Goal: Transaction & Acquisition: Book appointment/travel/reservation

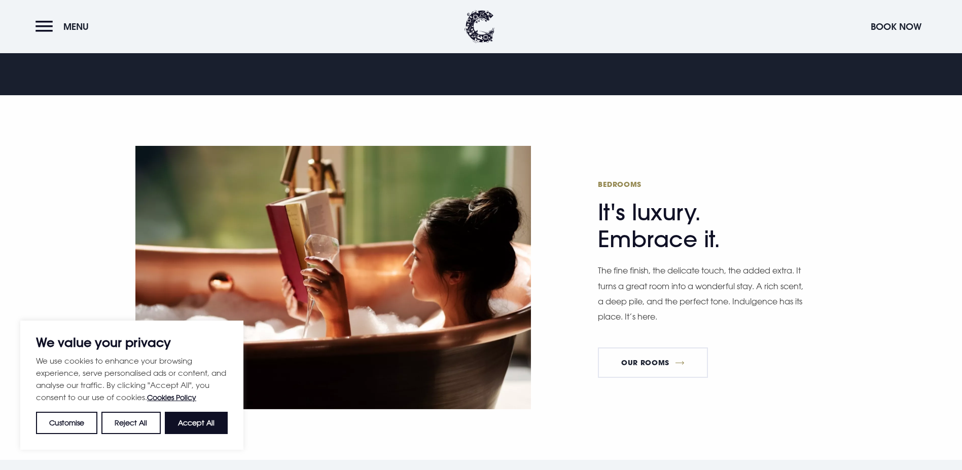
scroll to position [558, 0]
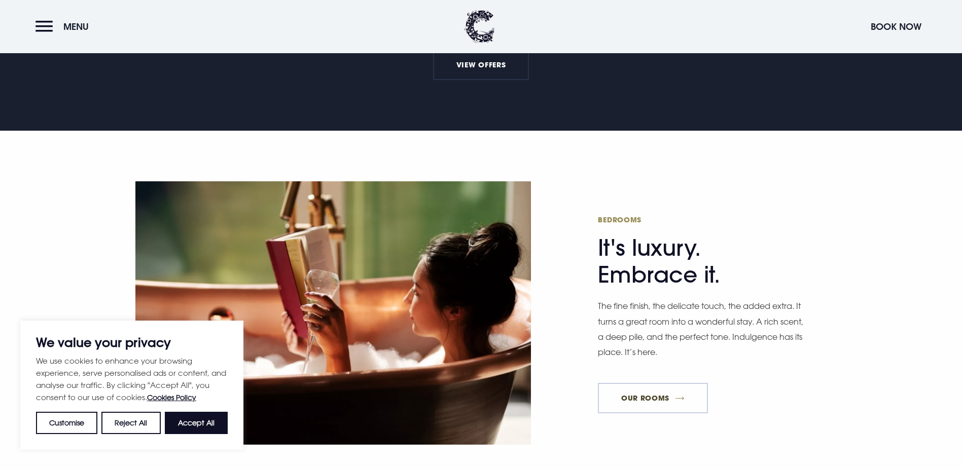
click at [653, 383] on link "Our Rooms" at bounding box center [652, 398] width 109 height 30
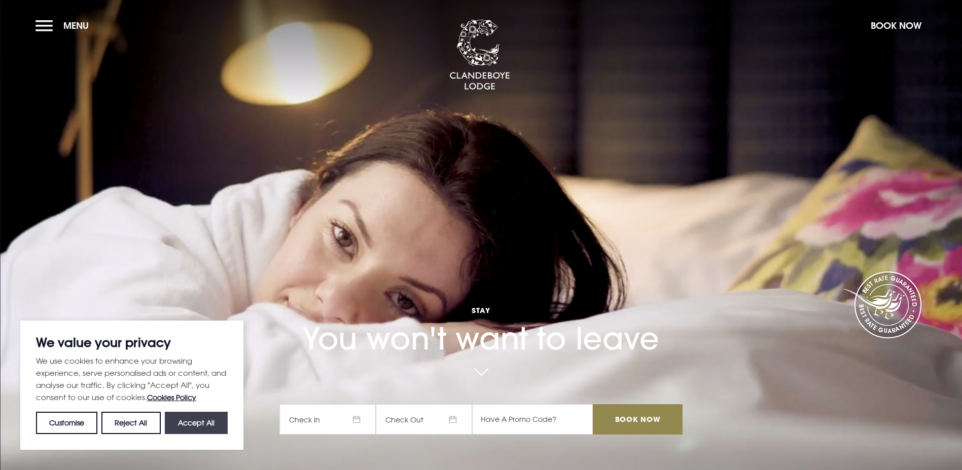
click at [206, 424] on button "Accept All" at bounding box center [196, 423] width 63 height 22
checkbox input "true"
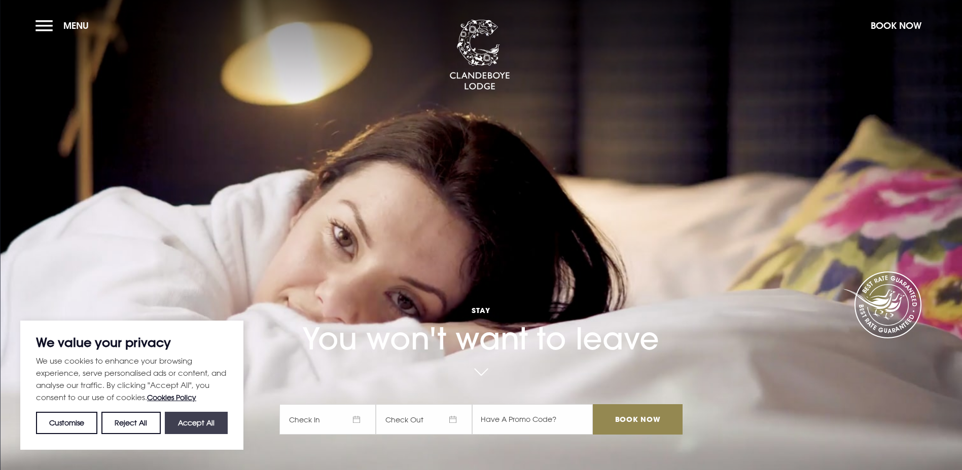
checkbox input "true"
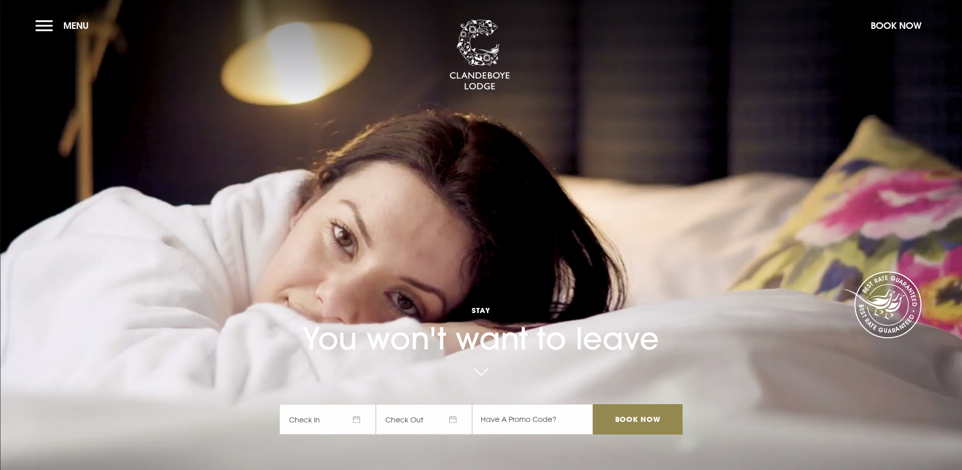
click at [363, 405] on span "Check In" at bounding box center [327, 420] width 96 height 30
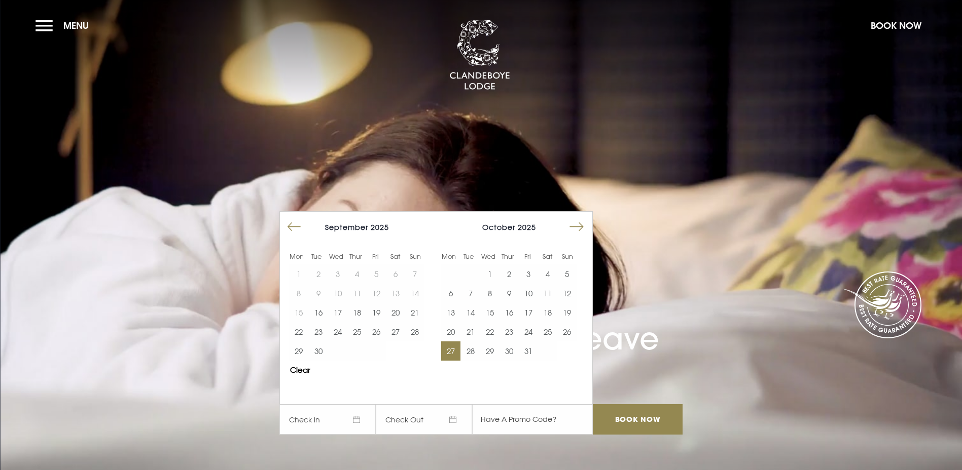
click at [453, 342] on button "27" at bounding box center [450, 351] width 19 height 19
click at [655, 405] on input "Book Now" at bounding box center [637, 420] width 89 height 30
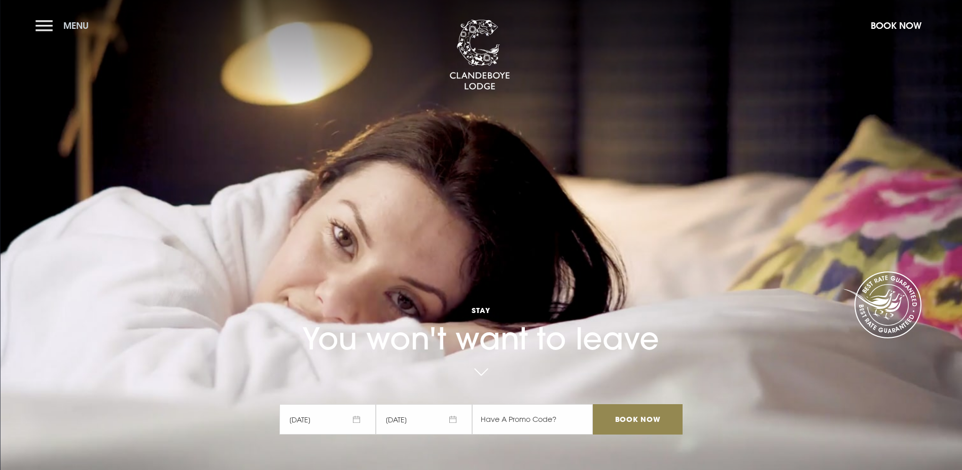
click at [46, 24] on button "Menu" at bounding box center [64, 26] width 58 height 22
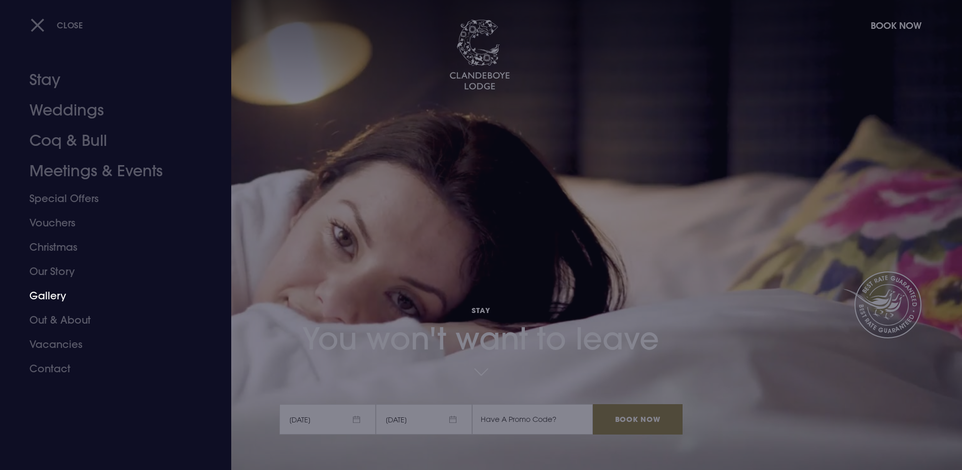
click at [45, 297] on link "Gallery" at bounding box center [109, 296] width 160 height 24
